Goal: Information Seeking & Learning: Learn about a topic

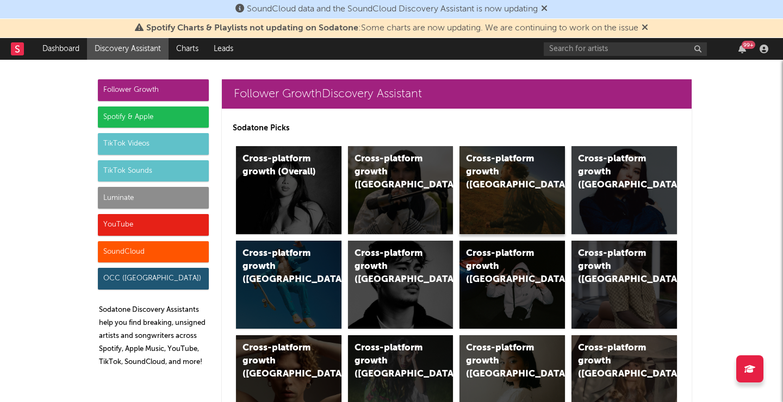
click at [525, 205] on div "Cross-platform growth ([GEOGRAPHIC_DATA])" at bounding box center [511, 190] width 105 height 88
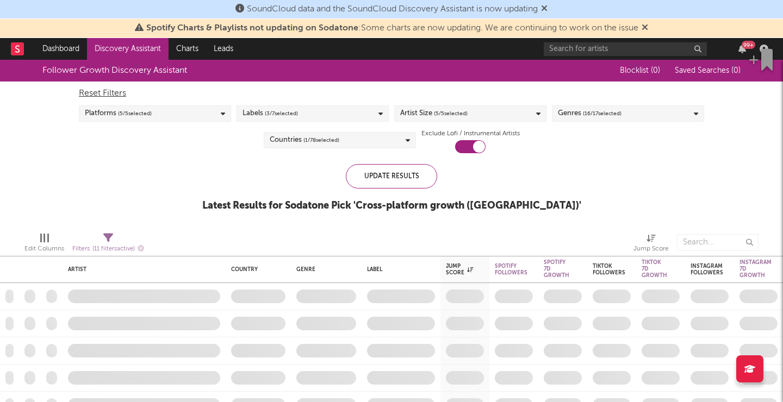
checkbox input "true"
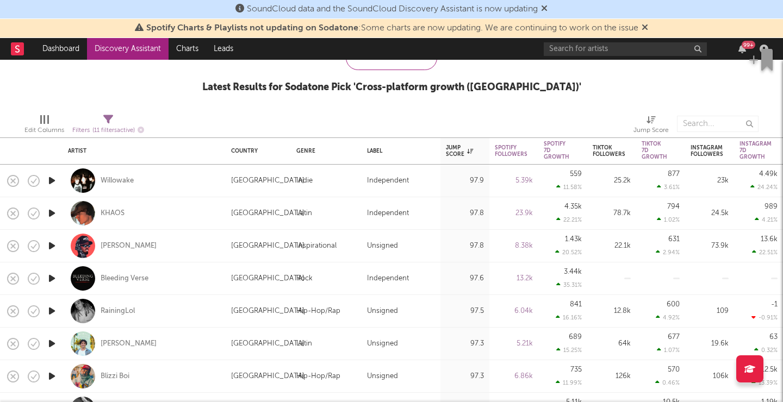
click at [49, 179] on icon "button" at bounding box center [51, 181] width 11 height 14
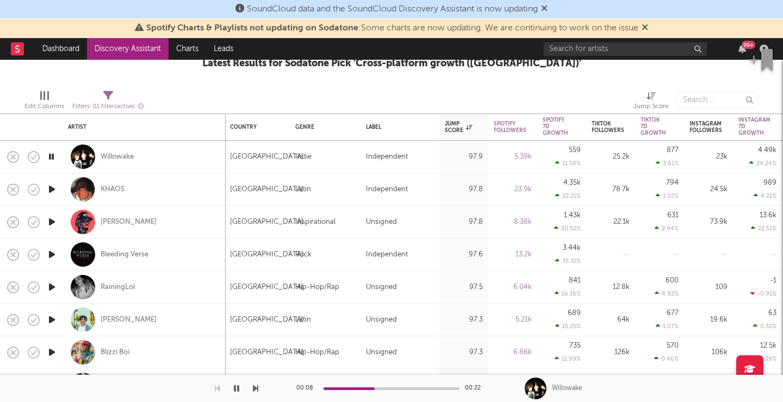
click at [56, 189] on icon "button" at bounding box center [51, 190] width 11 height 14
click at [52, 222] on icon "button" at bounding box center [51, 222] width 11 height 14
click at [236, 389] on icon "button" at bounding box center [236, 388] width 5 height 9
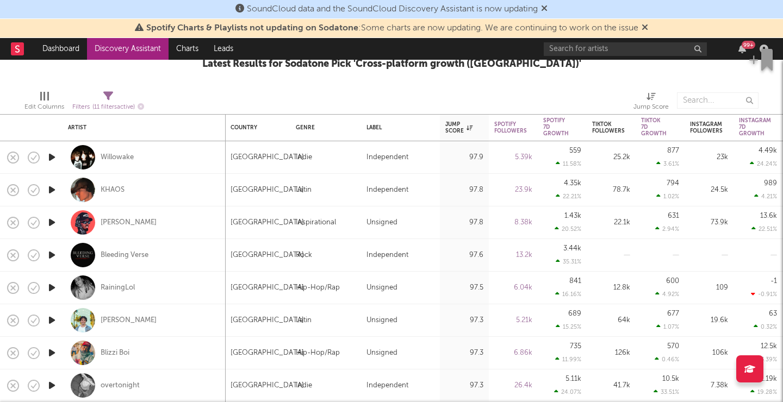
click at [48, 219] on icon "button" at bounding box center [51, 223] width 11 height 14
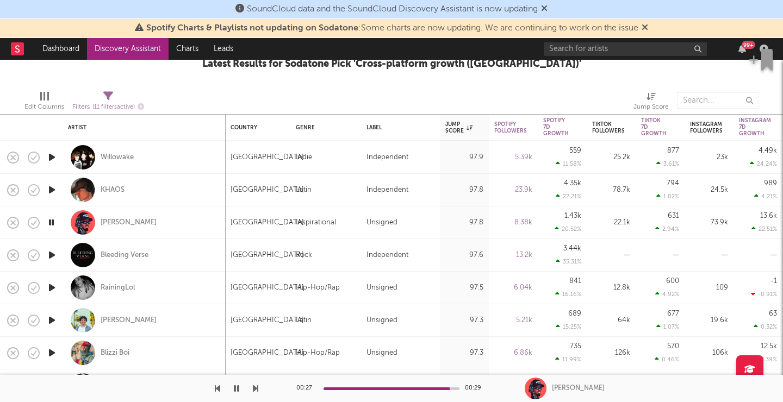
click at [52, 255] on icon "button" at bounding box center [51, 255] width 11 height 14
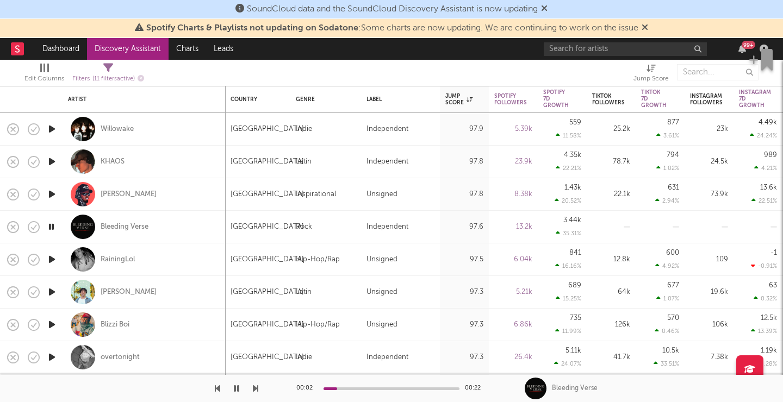
click at [52, 260] on icon "button" at bounding box center [51, 260] width 11 height 14
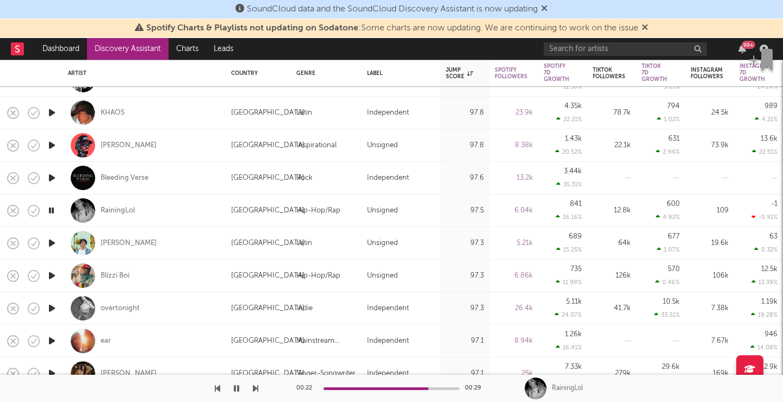
click at [233, 391] on button "button" at bounding box center [236, 388] width 11 height 27
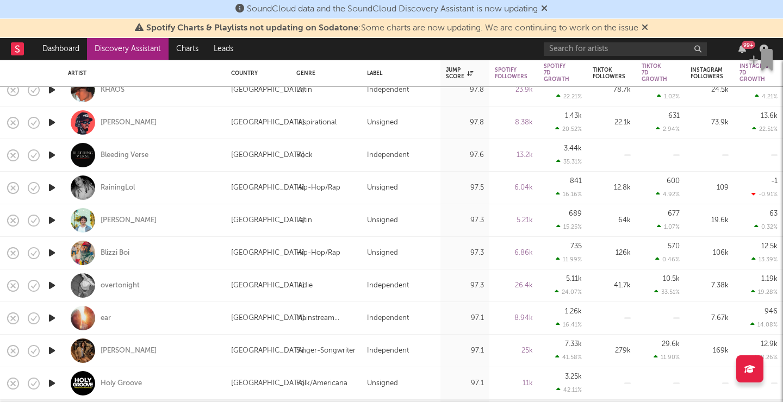
click at [48, 218] on icon "button" at bounding box center [51, 221] width 11 height 14
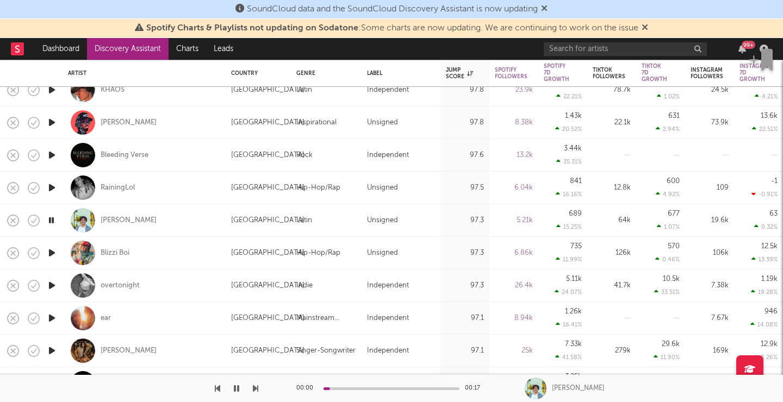
click at [53, 255] on icon "button" at bounding box center [51, 253] width 11 height 14
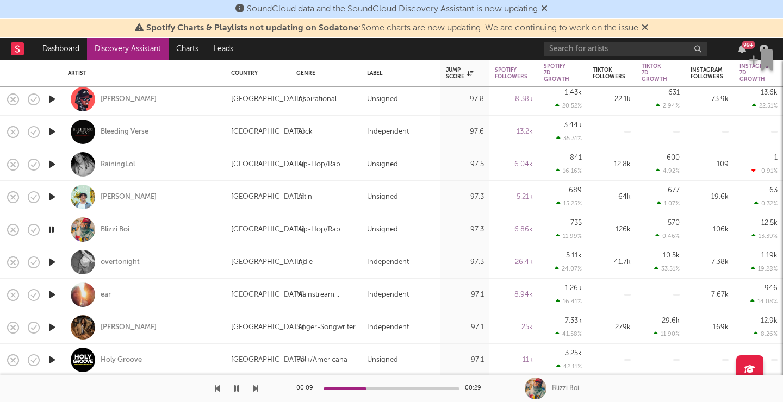
click at [54, 263] on icon "button" at bounding box center [51, 262] width 11 height 14
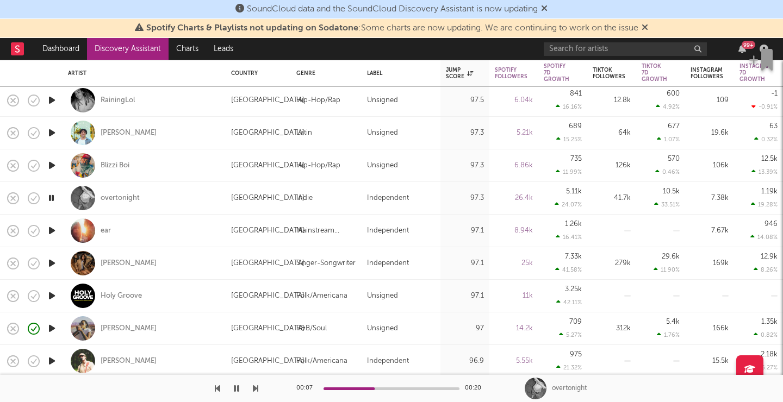
click at [61, 231] on div at bounding box center [52, 231] width 22 height 33
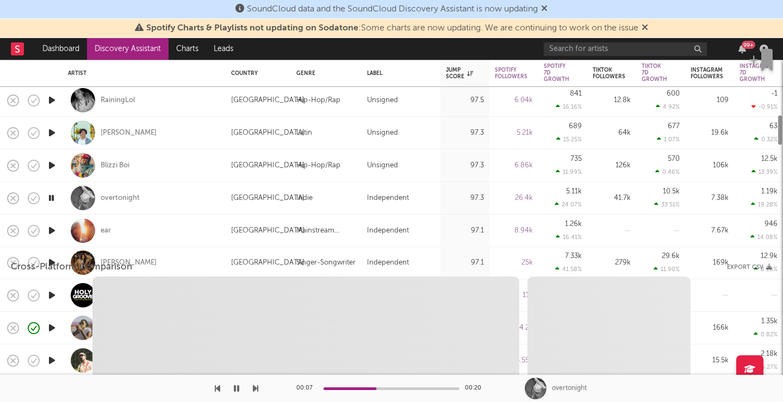
select select "1w"
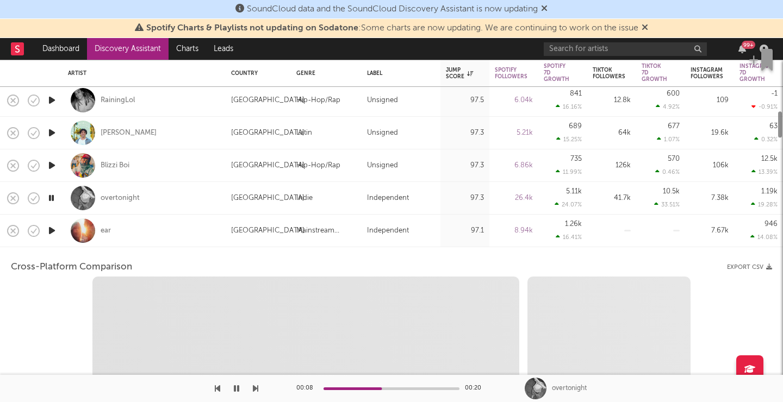
select select "1w"
click at [52, 228] on icon "button" at bounding box center [51, 231] width 11 height 14
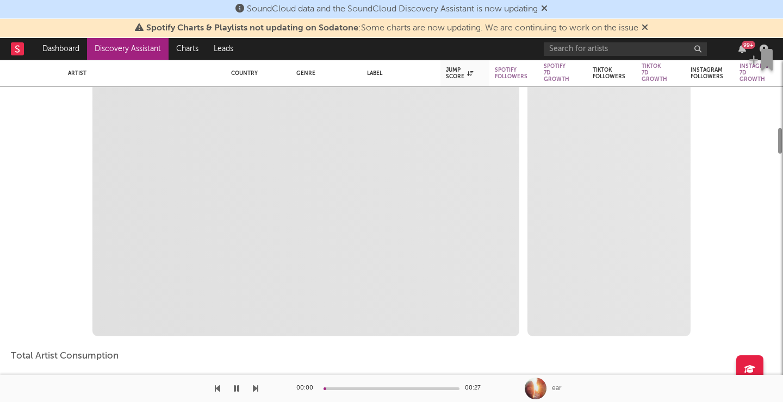
select select "1m"
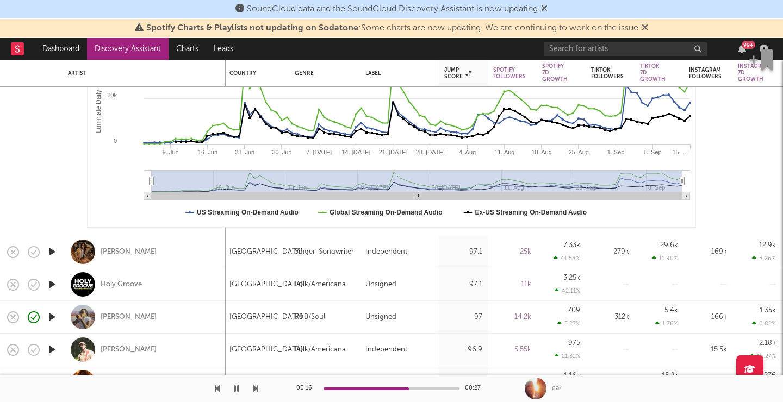
click at [53, 252] on icon "button" at bounding box center [51, 252] width 11 height 14
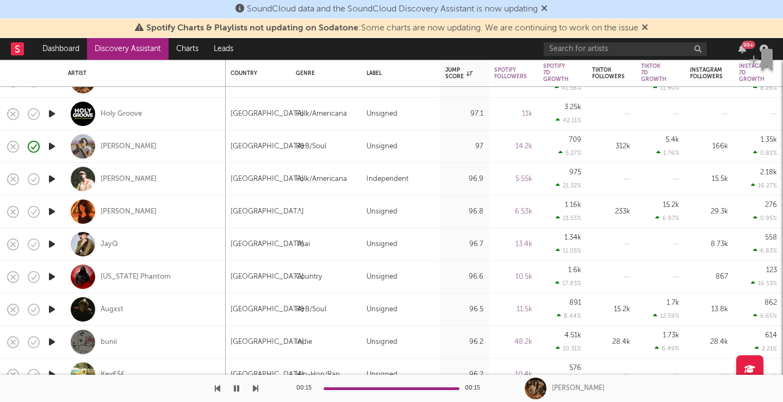
click at [55, 183] on icon "button" at bounding box center [51, 179] width 11 height 14
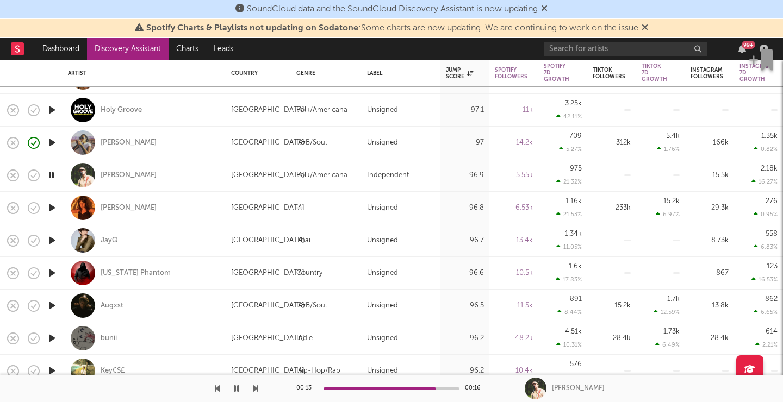
click at [52, 205] on icon "button" at bounding box center [51, 208] width 11 height 14
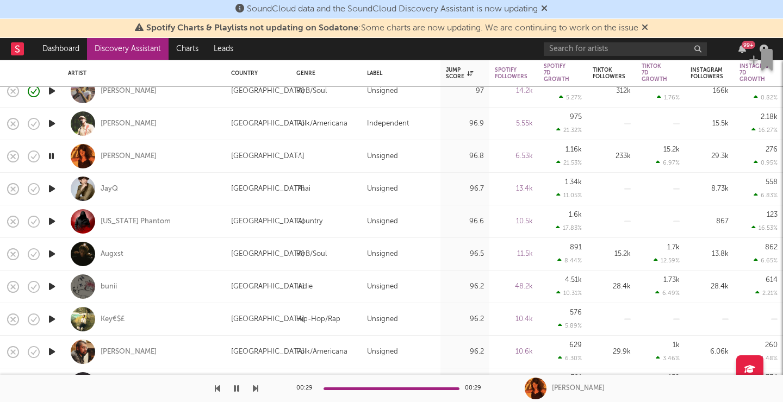
click at [232, 386] on button "button" at bounding box center [236, 388] width 11 height 27
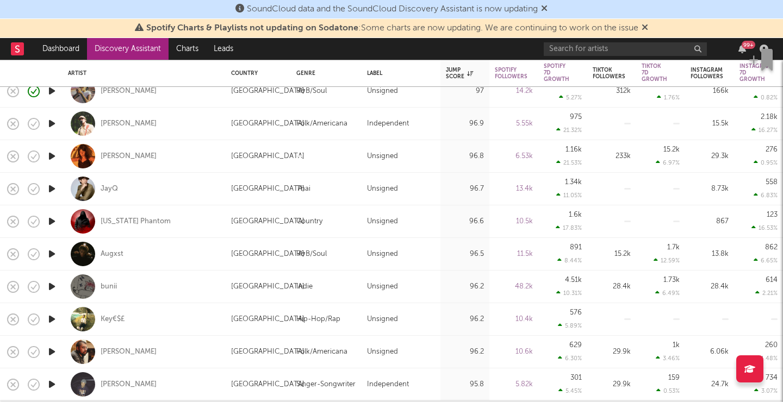
click at [53, 224] on icon "button" at bounding box center [51, 222] width 11 height 14
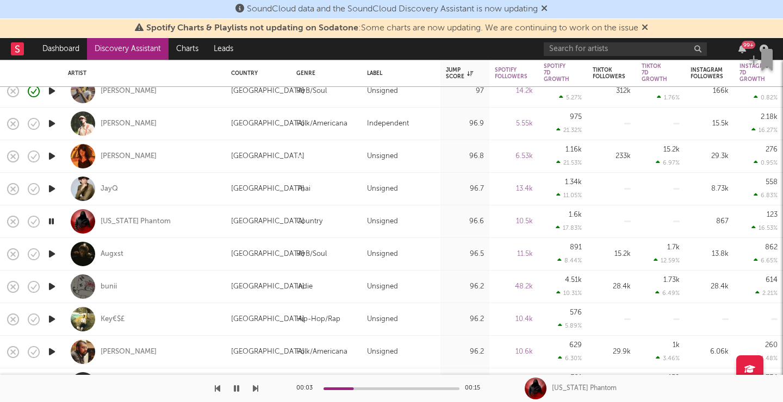
click at [49, 254] on icon "button" at bounding box center [51, 254] width 11 height 14
click at [53, 254] on icon "button" at bounding box center [51, 254] width 10 height 14
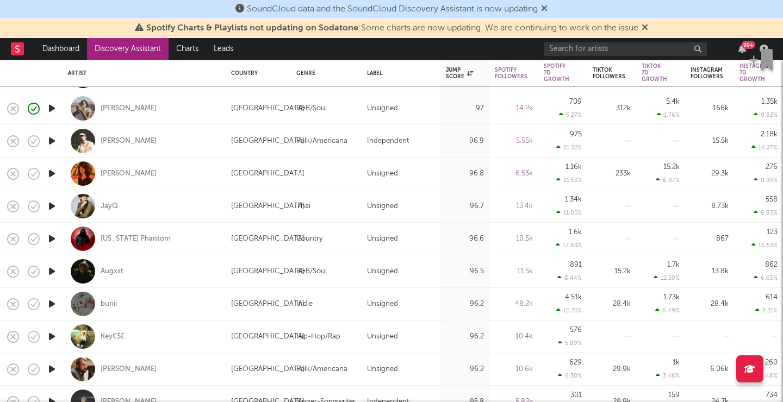
click at [61, 311] on div at bounding box center [52, 304] width 22 height 33
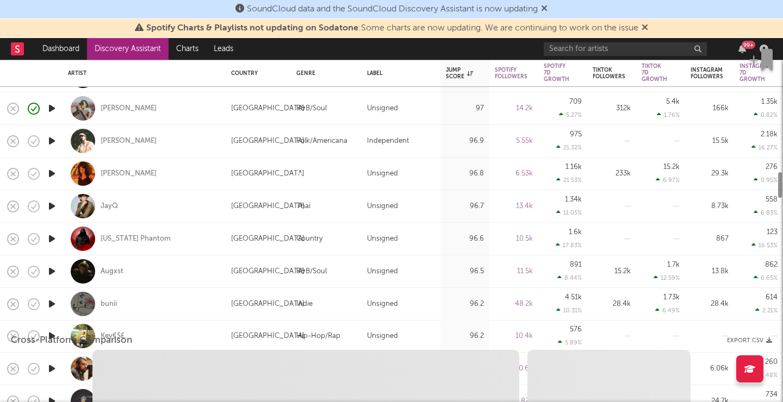
select select "1w"
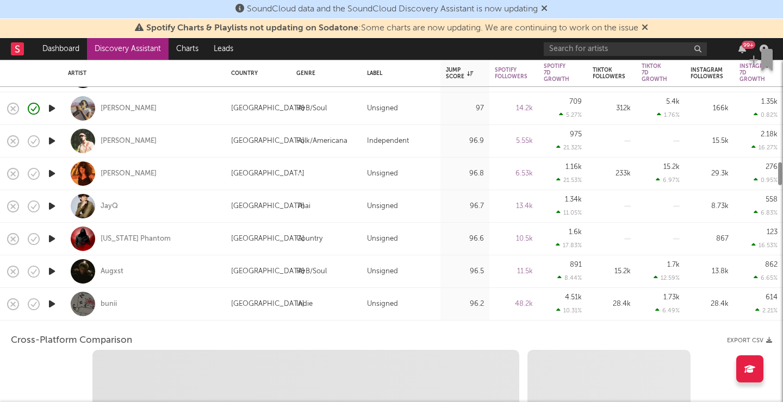
select select "6m"
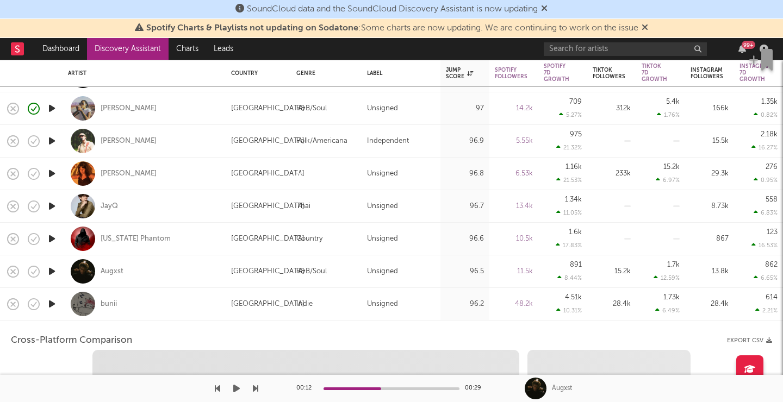
select select "1m"
